Goal: Find specific page/section: Find specific page/section

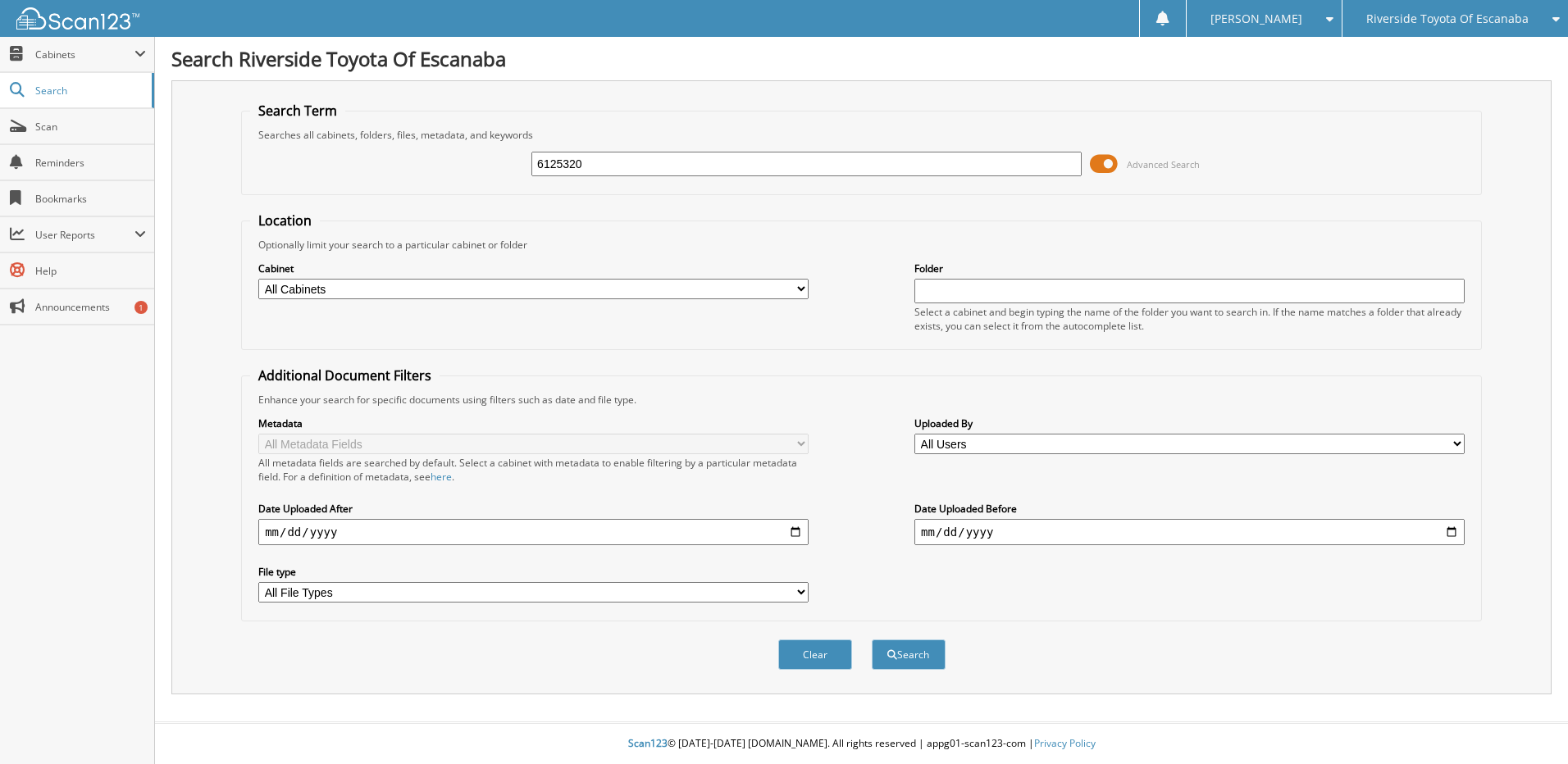
type input "6125320"
click at [872, 640] on button "Search" at bounding box center [909, 654] width 74 height 30
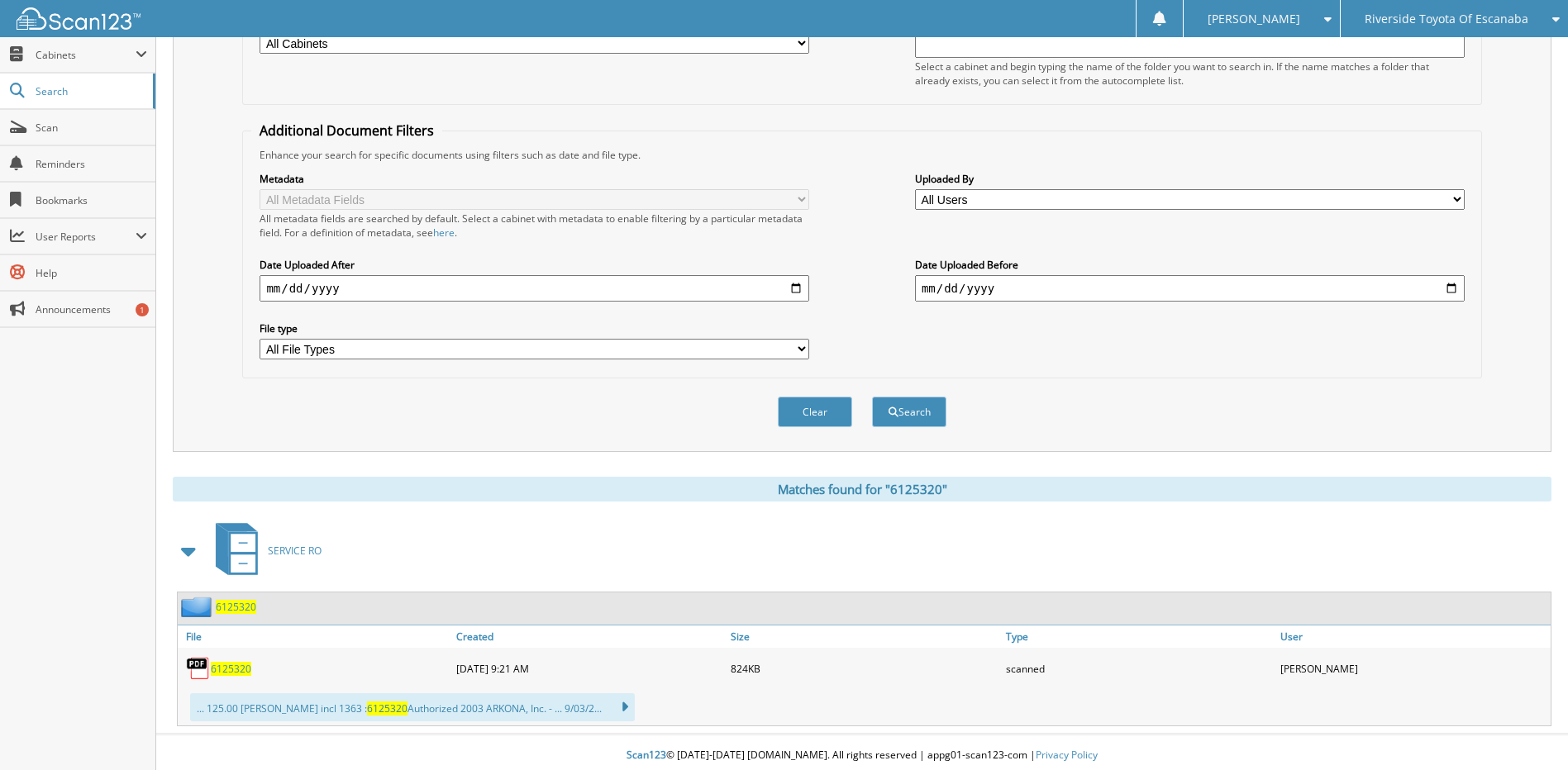
scroll to position [254, 0]
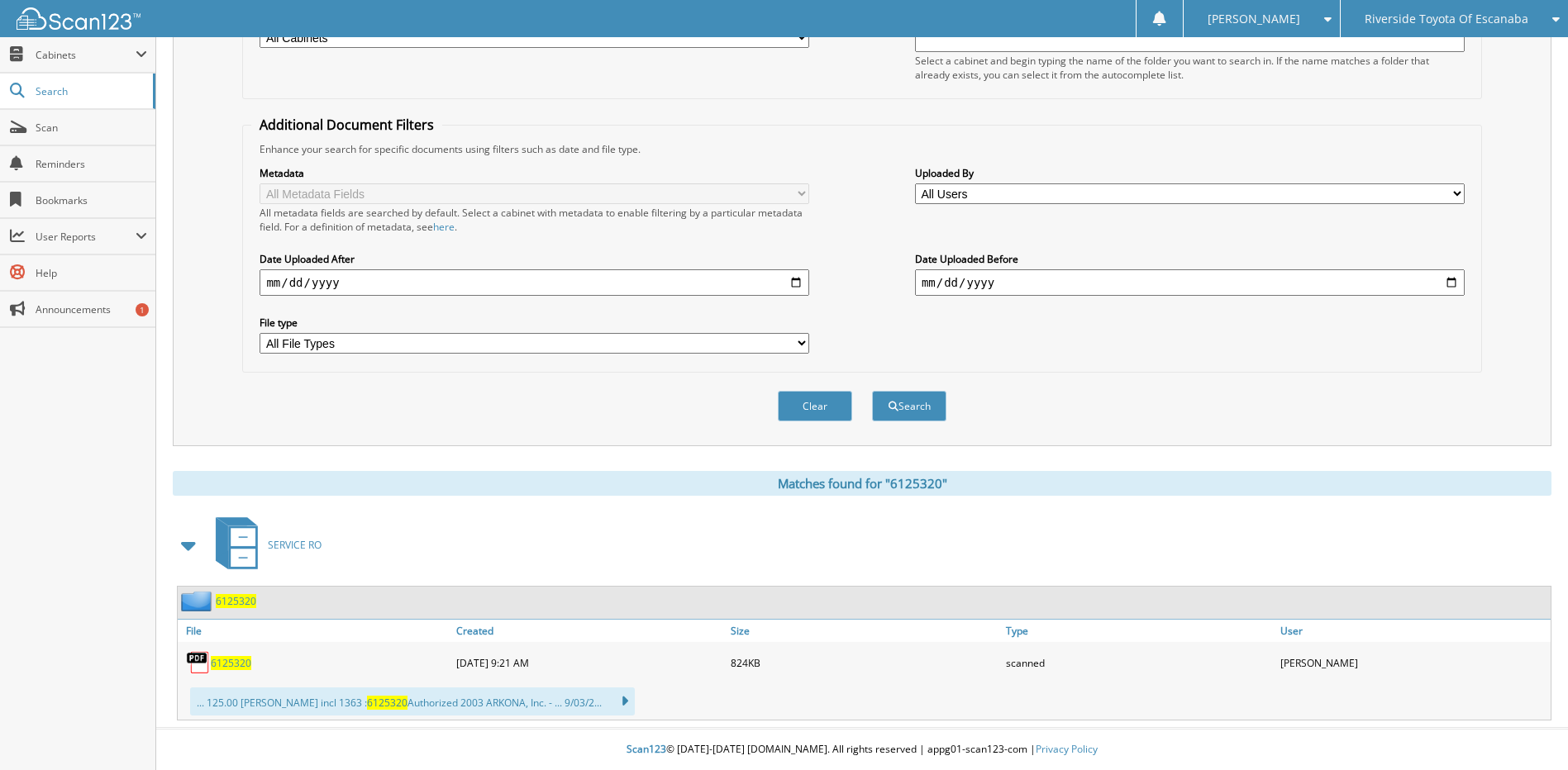
click at [228, 599] on span "6125320" at bounding box center [235, 601] width 40 height 14
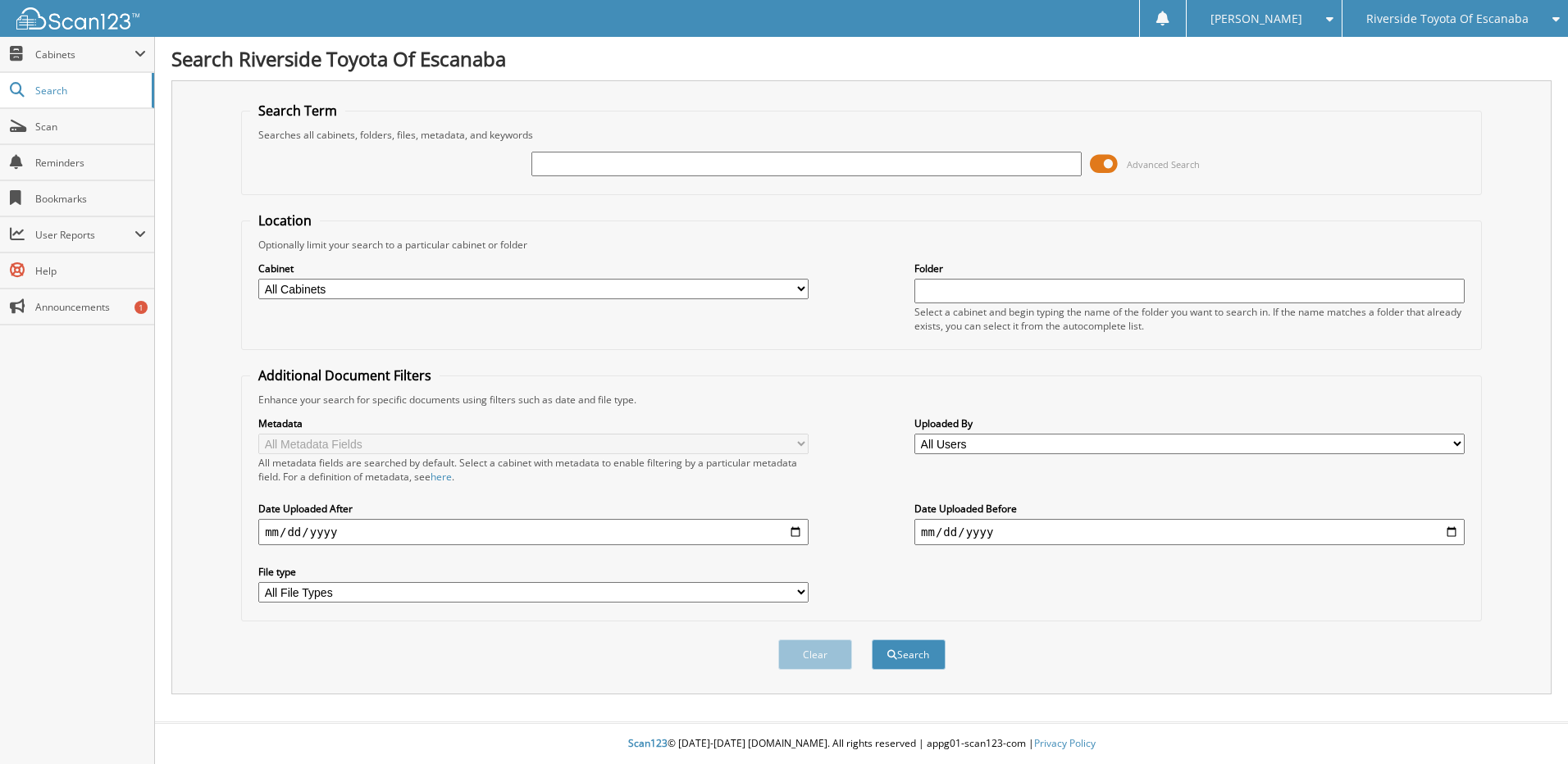
click at [704, 166] on input "text" at bounding box center [806, 163] width 550 height 24
type input "6124720"
click at [872, 640] on button "Search" at bounding box center [909, 654] width 74 height 30
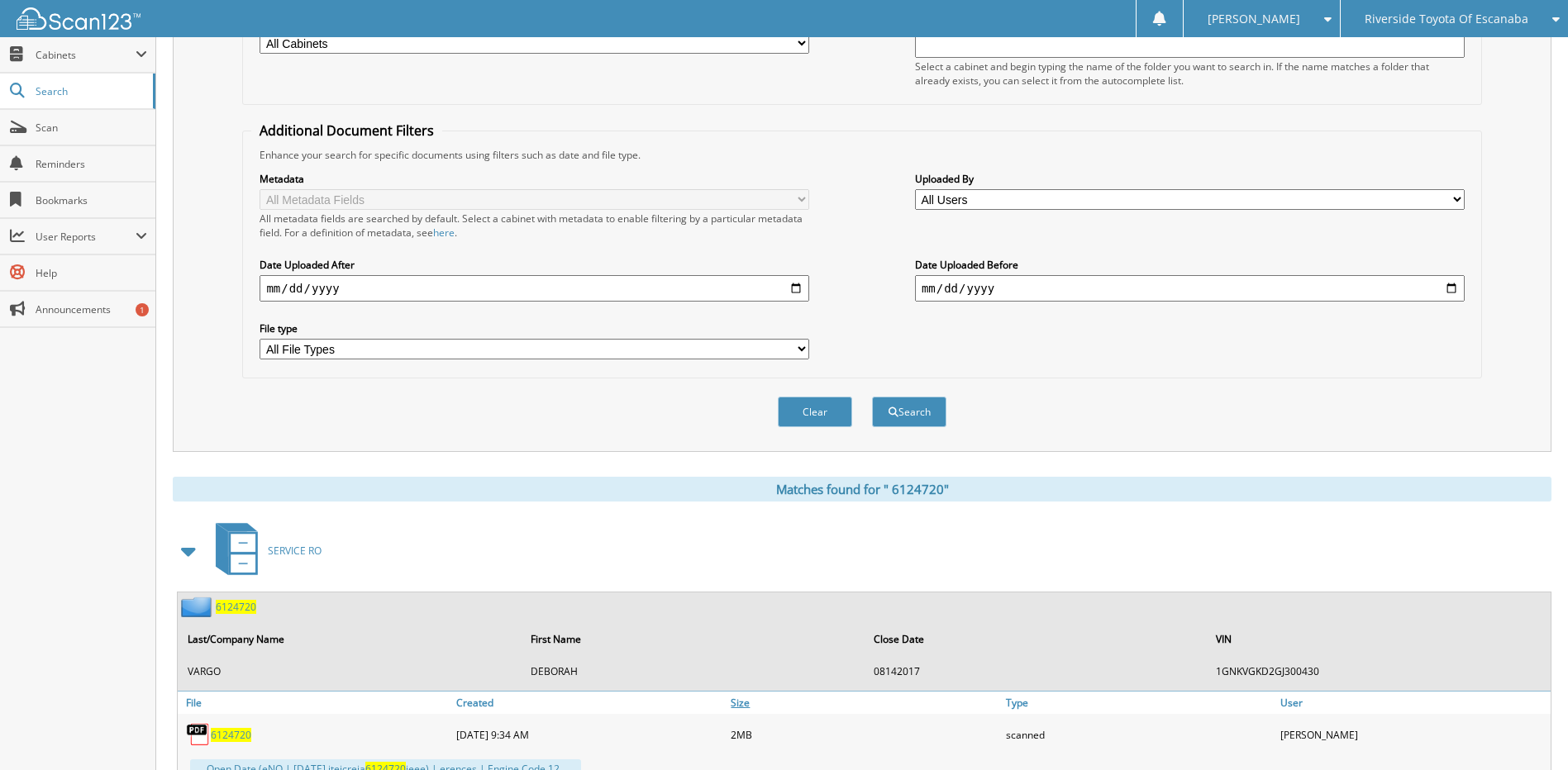
scroll to position [521, 0]
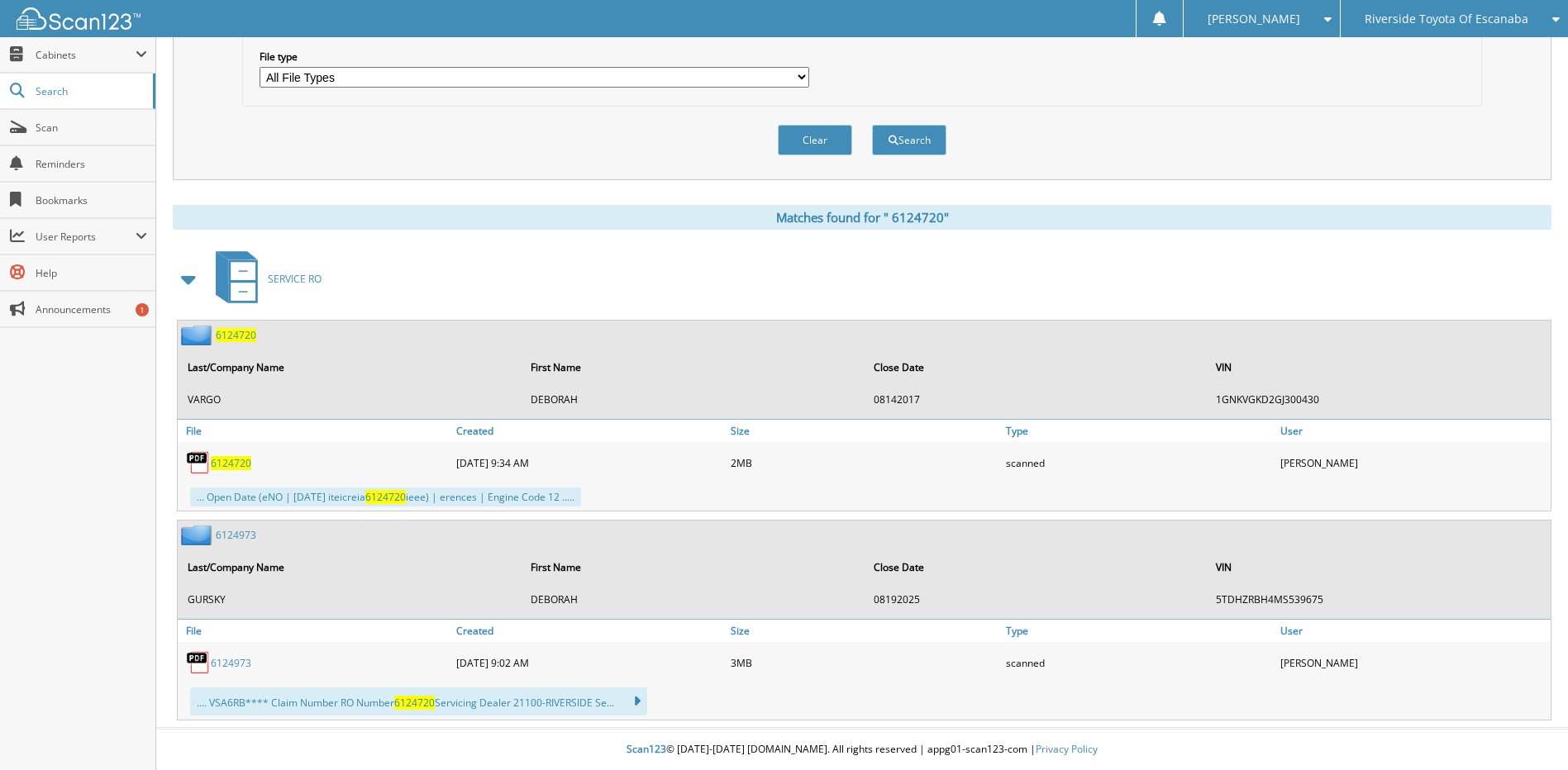
click at [236, 332] on span "6 1 2 4 7 2 0" at bounding box center [235, 335] width 40 height 14
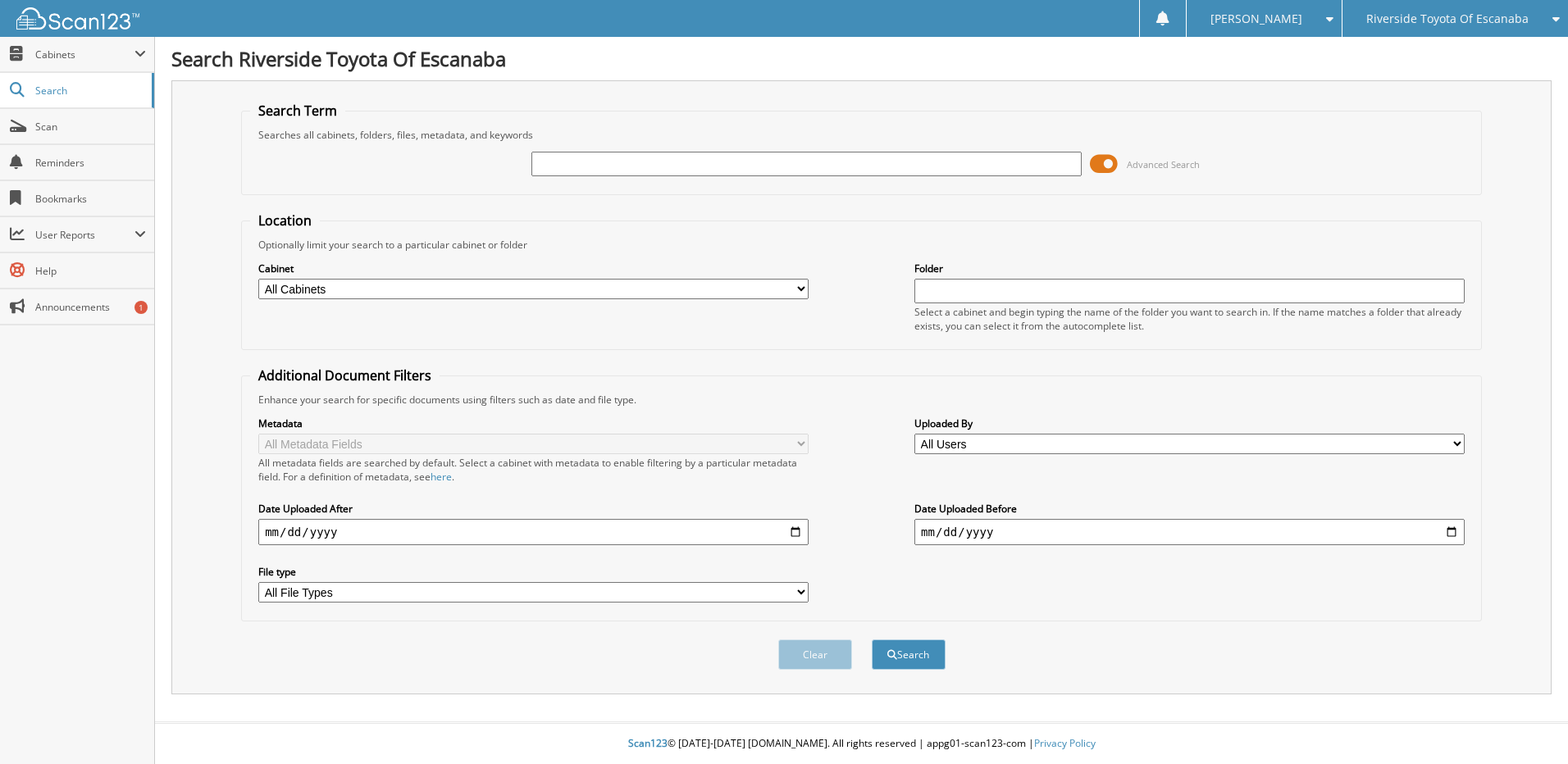
click at [647, 161] on input "text" at bounding box center [806, 163] width 550 height 24
type input "871510"
click at [872, 640] on button "Search" at bounding box center [909, 654] width 74 height 30
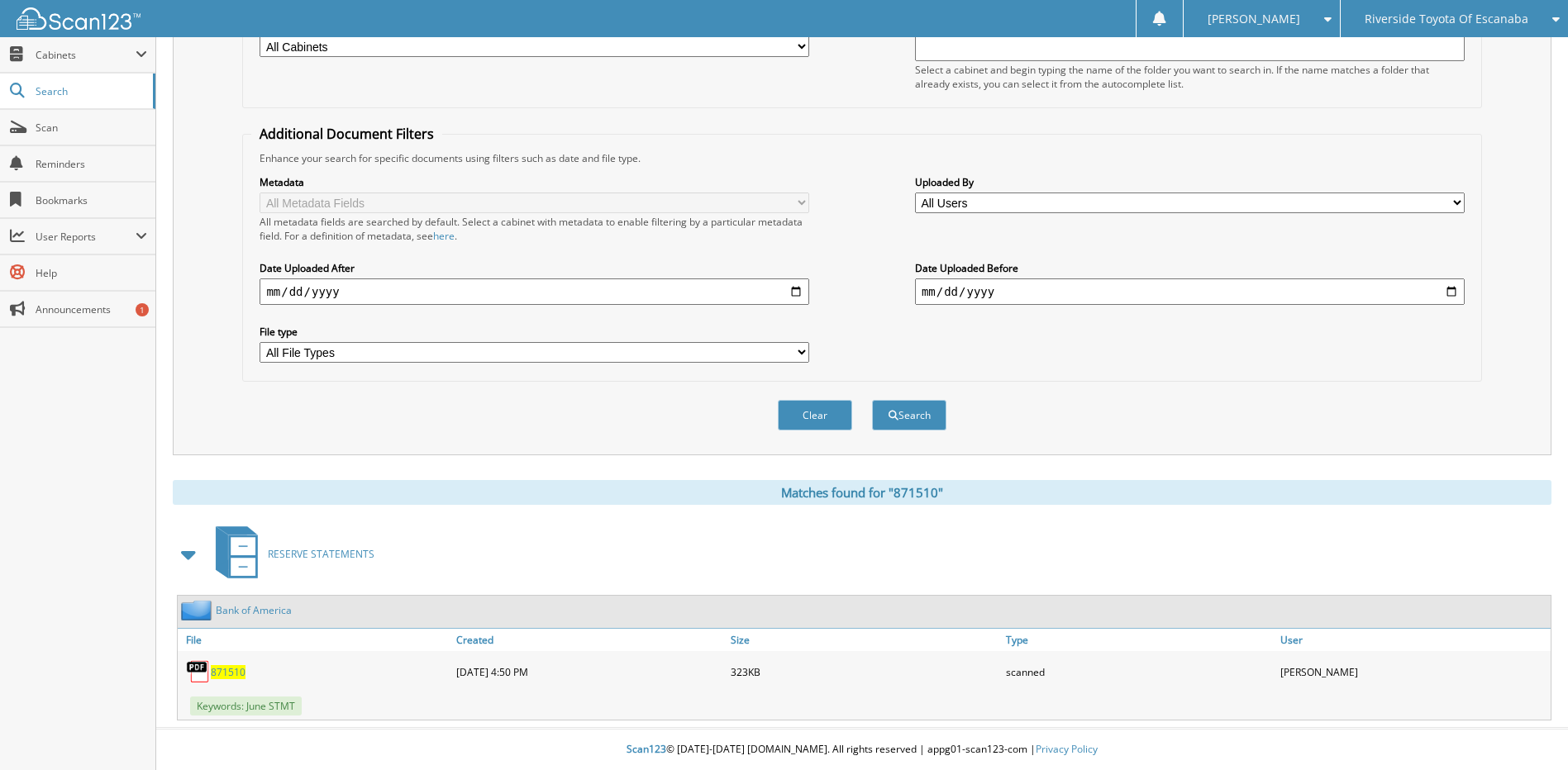
click at [273, 614] on link "Bank of America" at bounding box center [254, 611] width 76 height 14
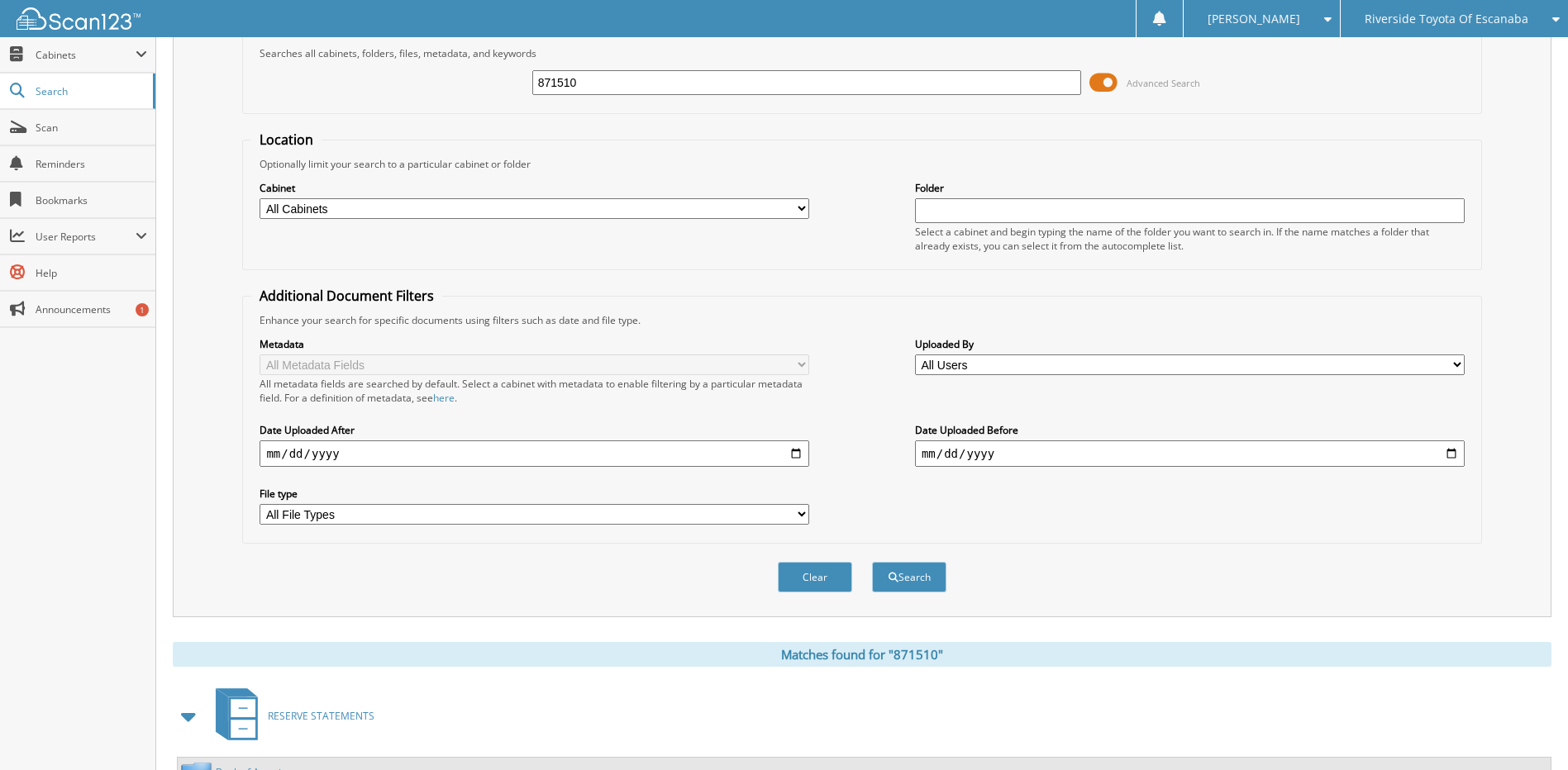
scroll to position [246, 0]
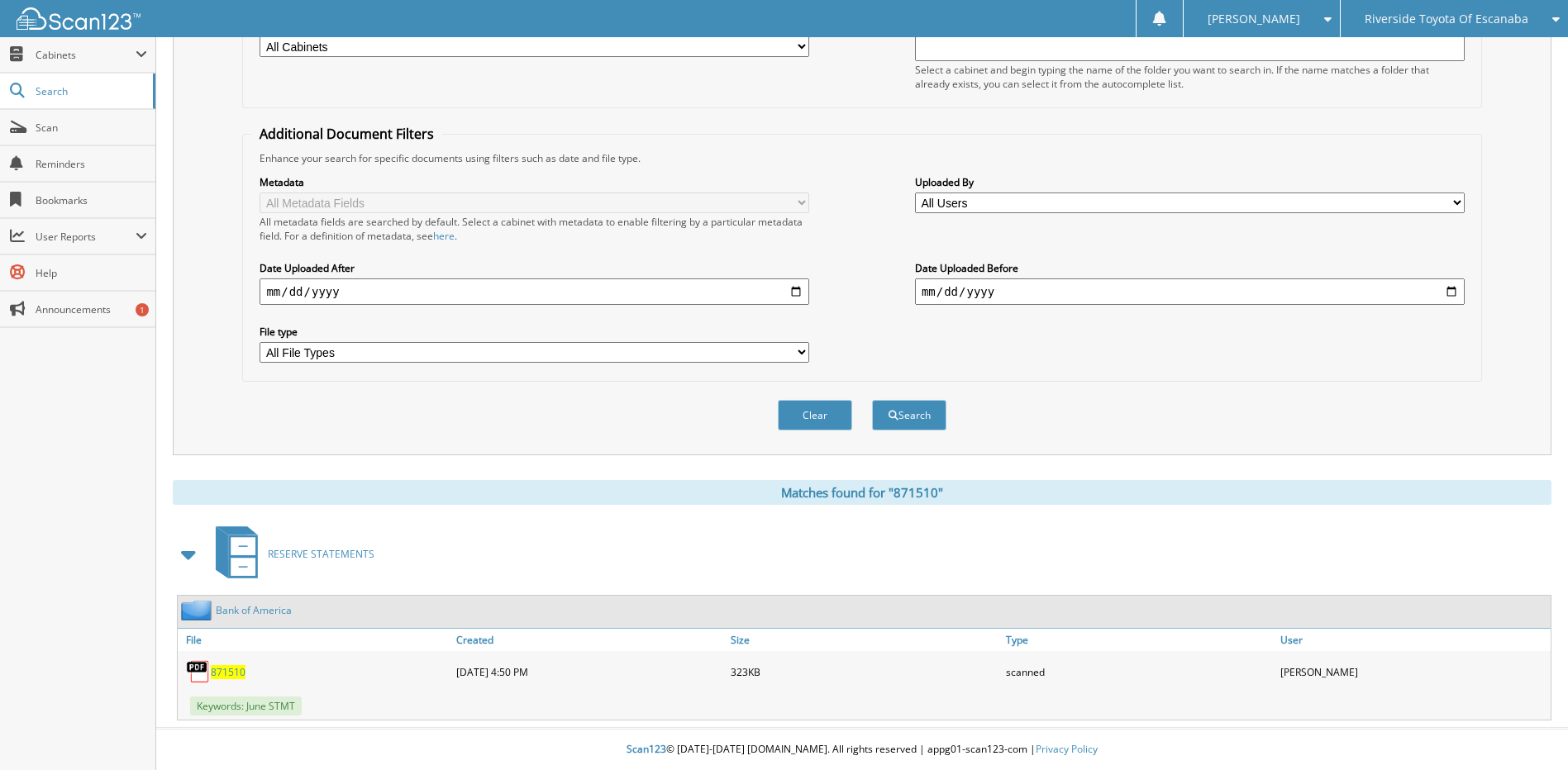
click at [217, 667] on span "871510" at bounding box center [227, 672] width 34 height 14
click at [280, 608] on link "Bank of America" at bounding box center [254, 611] width 76 height 14
